Goal: Task Accomplishment & Management: Manage account settings

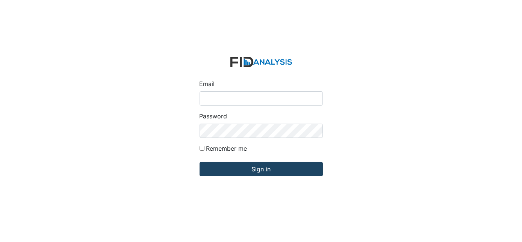
type input "[EMAIL_ADDRESS][DOMAIN_NAME]"
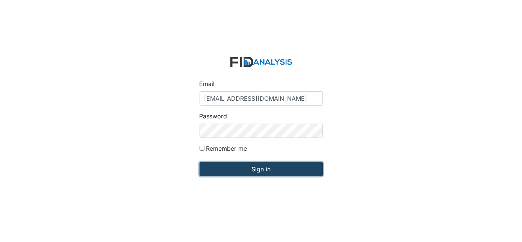
click at [237, 168] on input "Sign in" at bounding box center [261, 169] width 123 height 14
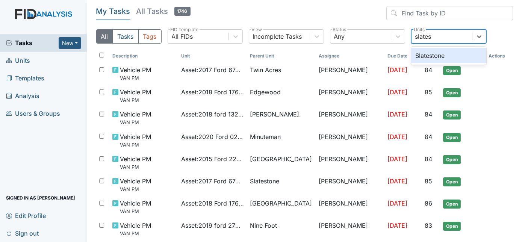
type input "slatest"
click at [458, 55] on div "Slatestone" at bounding box center [448, 55] width 75 height 15
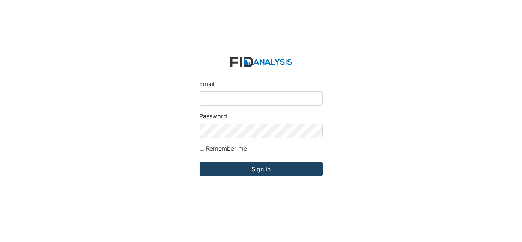
type input "[EMAIL_ADDRESS][DOMAIN_NAME]"
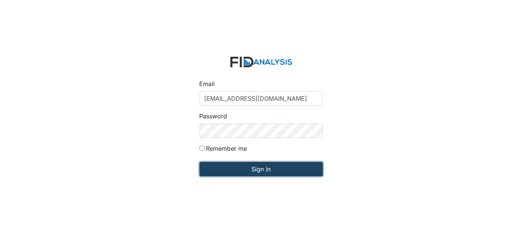
click at [265, 172] on input "Sign in" at bounding box center [261, 169] width 123 height 14
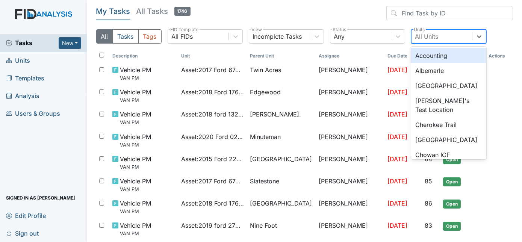
click at [436, 36] on div "All Units" at bounding box center [427, 36] width 23 height 9
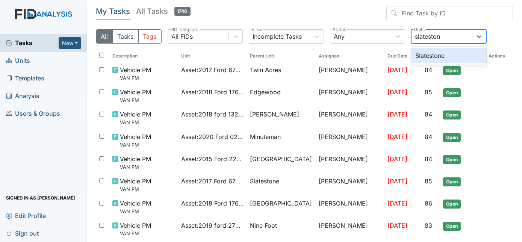
type input "slatestone"
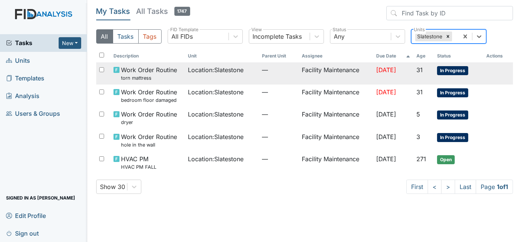
click at [273, 79] on td "—" at bounding box center [279, 73] width 40 height 22
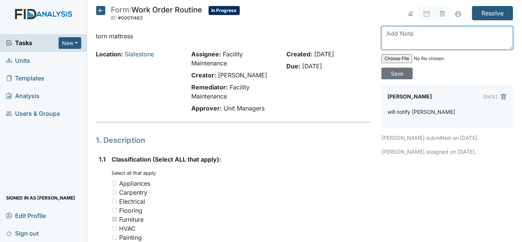
click at [434, 35] on textarea at bounding box center [448, 37] width 132 height 23
type textarea ","
type textarea "mattress replaced"
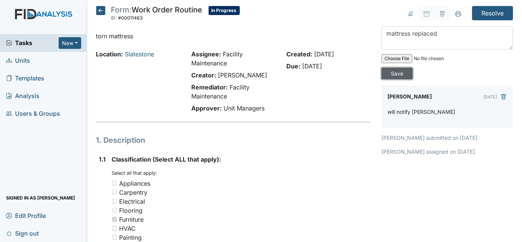
click at [413, 68] on input "Save" at bounding box center [397, 74] width 31 height 12
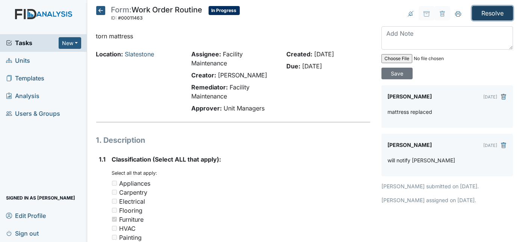
click at [488, 15] on input "Resolve" at bounding box center [492, 13] width 41 height 14
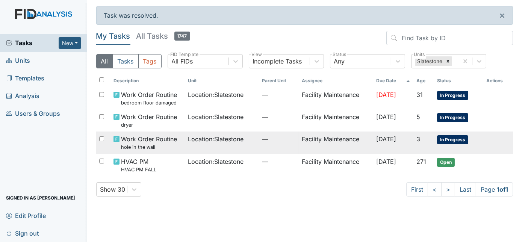
click at [262, 147] on td "—" at bounding box center [279, 143] width 40 height 22
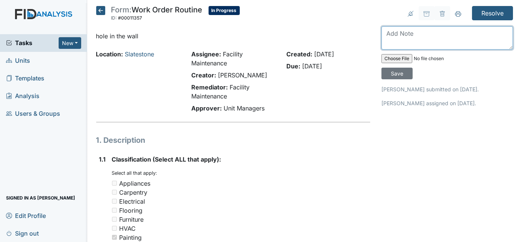
click at [395, 39] on textarea at bounding box center [448, 37] width 132 height 23
type textarea "patched will be back to paint and sand"
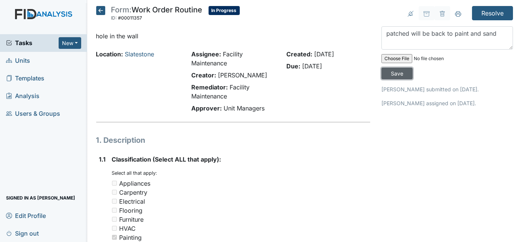
click at [413, 68] on input "Save" at bounding box center [397, 74] width 31 height 12
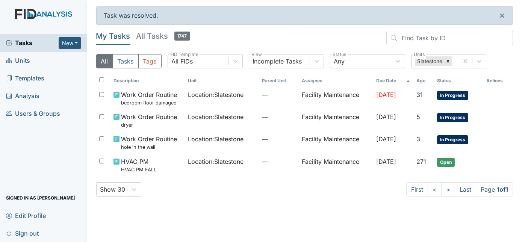
click at [353, 119] on td "Facility Maintenance" at bounding box center [336, 120] width 74 height 22
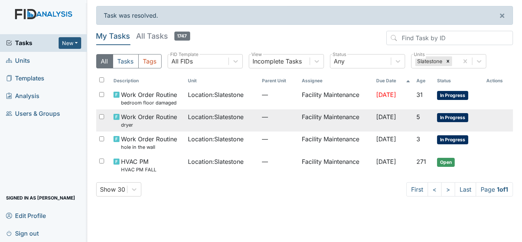
click at [322, 121] on td "Facility Maintenance" at bounding box center [336, 120] width 74 height 22
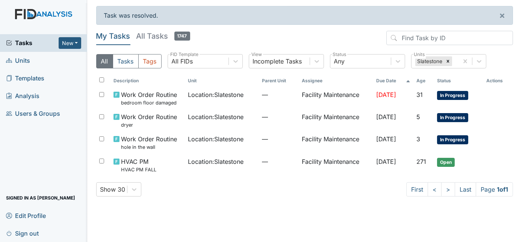
click at [379, 196] on div "Show 30 First < > Last Page 1 of 1" at bounding box center [304, 189] width 417 height 14
click at [378, 119] on span "Oct 19, 2025" at bounding box center [386, 117] width 20 height 8
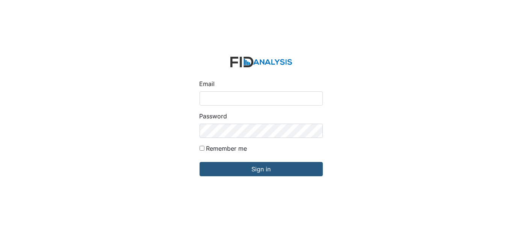
type input "[EMAIL_ADDRESS][DOMAIN_NAME]"
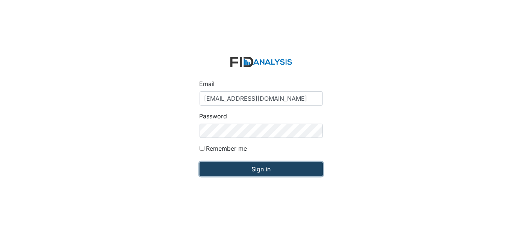
click at [301, 170] on input "Sign in" at bounding box center [261, 169] width 123 height 14
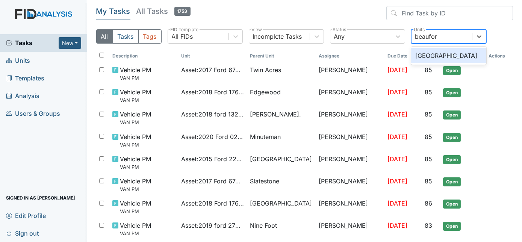
type input "beaufort"
click at [457, 54] on div "[GEOGRAPHIC_DATA]" at bounding box center [448, 55] width 75 height 15
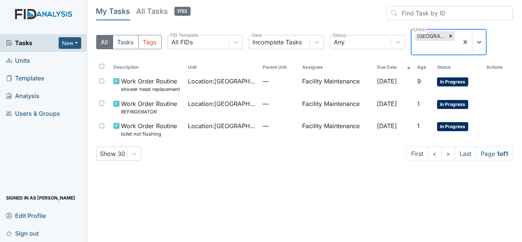
click at [459, 42] on div "[GEOGRAPHIC_DATA]" at bounding box center [435, 42] width 47 height 25
